Goal: Task Accomplishment & Management: Manage account settings

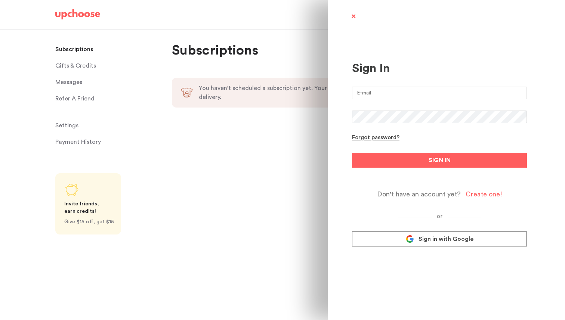
click at [370, 92] on input "email" at bounding box center [439, 93] width 175 height 13
type input "vishnupg@hotmail.com"
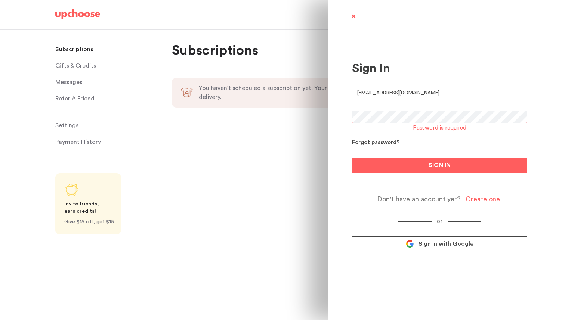
drag, startPoint x: 431, startPoint y: 92, endPoint x: 288, endPoint y: 78, distance: 144.6
click at [288, 78] on div "Sign In vishnupg@hotmail.com Password is required Forgot password? SIGN IN Don'…" at bounding box center [282, 160] width 565 height 320
drag, startPoint x: 417, startPoint y: 90, endPoint x: 430, endPoint y: 99, distance: 16.0
click at [430, 99] on form "vishnupg2@gmail.com Password is required Forgot password? SIGN IN Don't have an…" at bounding box center [439, 145] width 175 height 117
type input "vishnupg@hotmail.com"
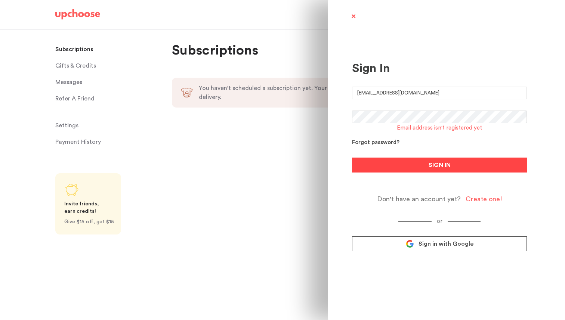
click at [423, 166] on button "SIGN IN" at bounding box center [439, 165] width 175 height 15
click at [432, 169] on span "SIGN IN" at bounding box center [440, 165] width 22 height 9
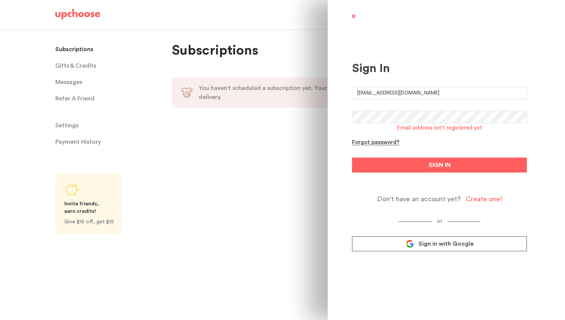
drag, startPoint x: 418, startPoint y: 95, endPoint x: 302, endPoint y: 91, distance: 115.2
click at [303, 91] on div "Sign In vishnupg@hotmail.com Email address isn't registered yet Forgot password…" at bounding box center [282, 160] width 565 height 320
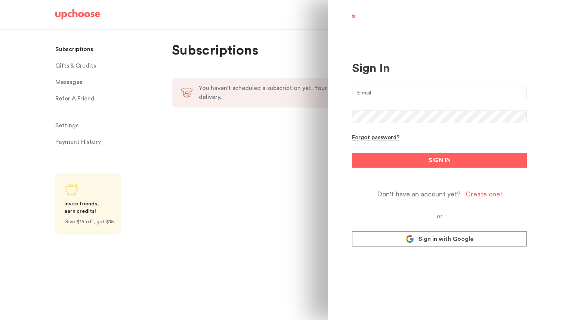
click at [383, 94] on input "email" at bounding box center [439, 93] width 175 height 13
type input "[EMAIL_ADDRESS][DOMAIN_NAME]"
click at [462, 89] on input "email" at bounding box center [439, 93] width 175 height 13
type input "[EMAIL_ADDRESS][DOMAIN_NAME]"
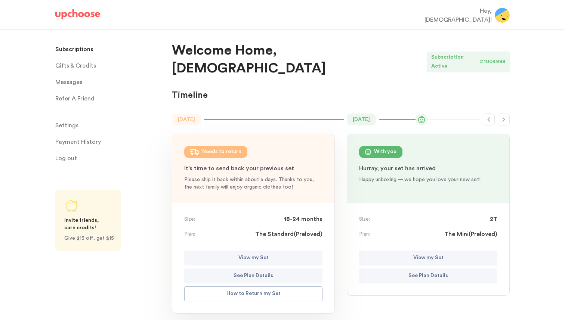
click at [419, 254] on p "View my Set" at bounding box center [429, 258] width 30 height 9
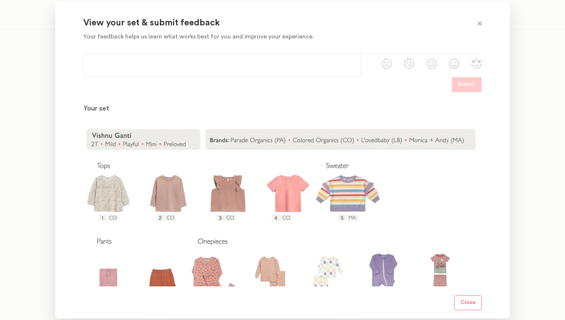
scroll to position [104, 0]
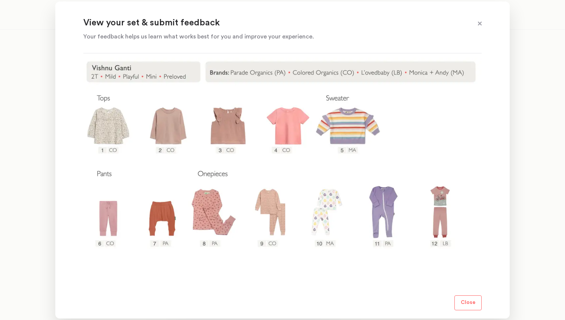
click at [437, 213] on img at bounding box center [282, 172] width 399 height 228
click at [476, 24] on span at bounding box center [480, 24] width 10 height 10
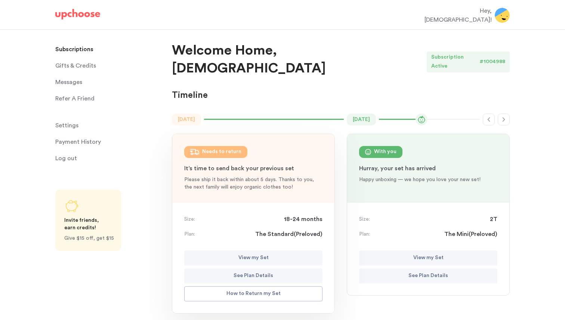
click at [502, 117] on icon "button" at bounding box center [504, 120] width 6 height 6
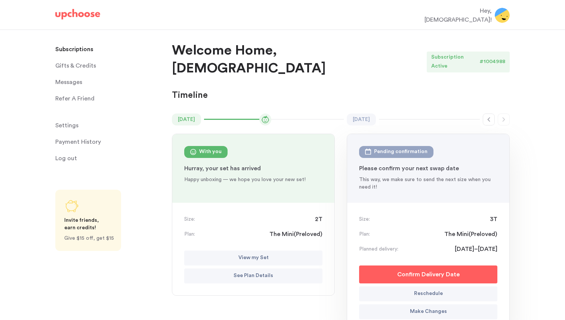
click at [440, 290] on p "Reschedule" at bounding box center [428, 294] width 29 height 9
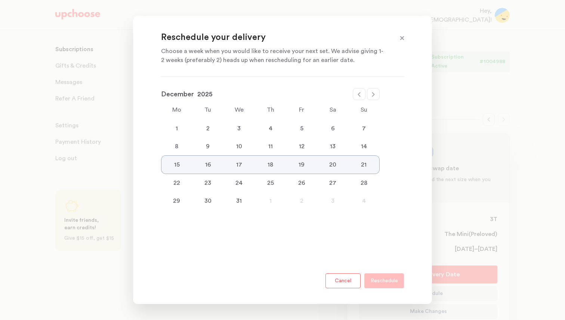
click at [373, 96] on icon at bounding box center [373, 94] width 3 height 4
select select "January"
select select "2026"
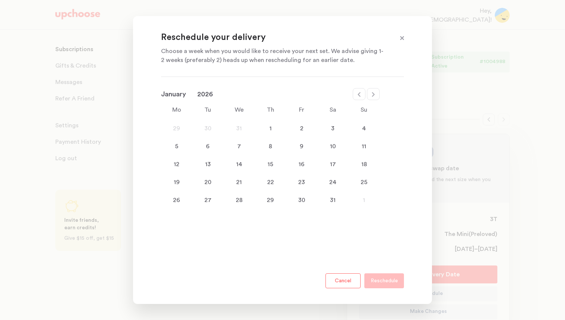
click at [373, 96] on icon at bounding box center [373, 94] width 3 height 4
select select "February"
click at [363, 129] on div "1" at bounding box center [363, 128] width 31 height 9
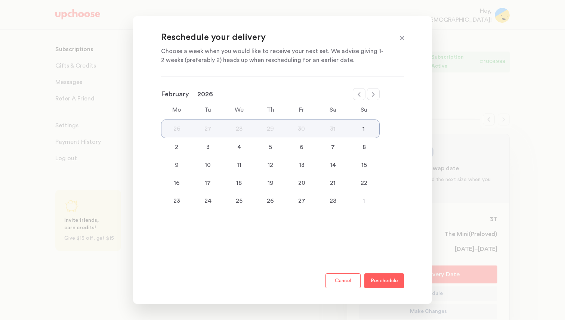
click at [373, 278] on p "Reschedule" at bounding box center [384, 281] width 27 height 9
